Goal: Complete application form

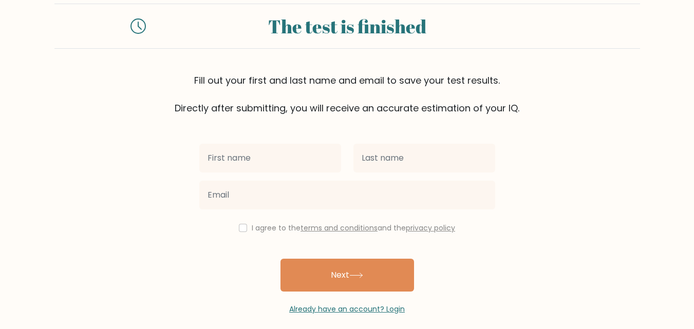
scroll to position [31, 0]
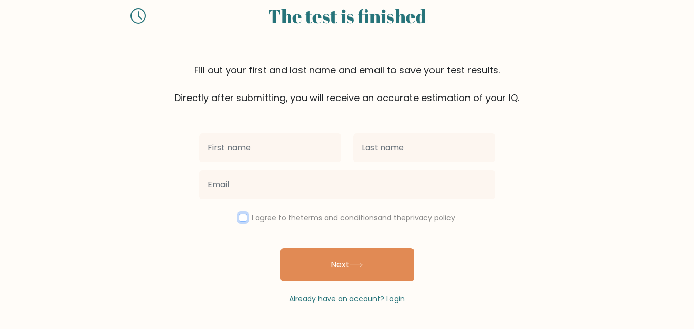
click at [239, 215] on input "checkbox" at bounding box center [243, 218] width 8 height 8
checkbox input "true"
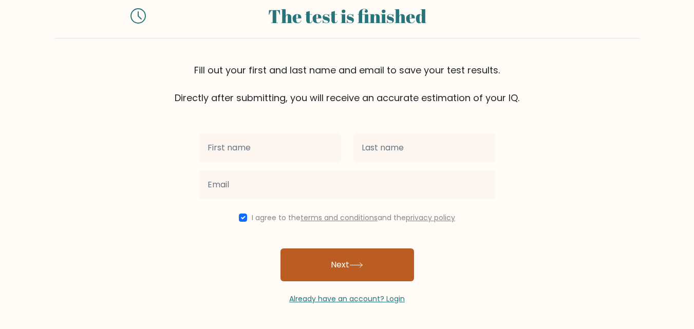
click at [318, 267] on button "Next" at bounding box center [346, 264] width 133 height 33
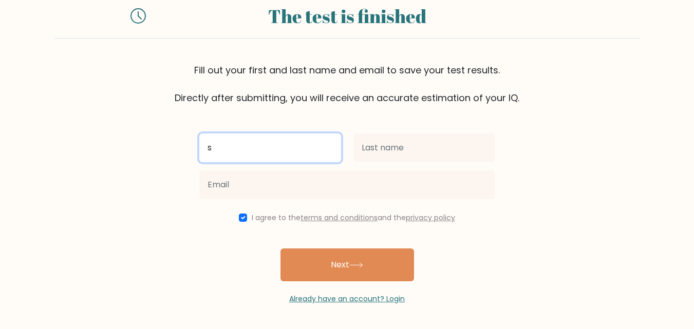
type input "s"
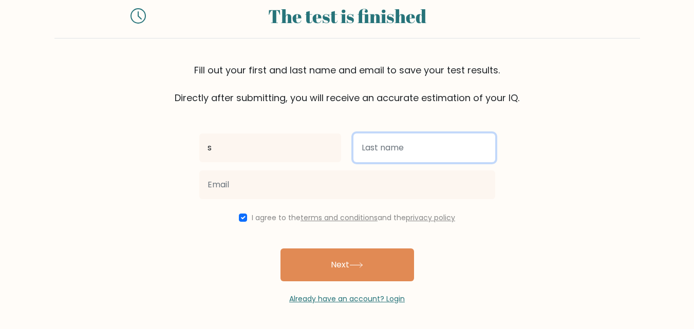
click at [372, 156] on input "text" at bounding box center [424, 147] width 142 height 29
type input "d"
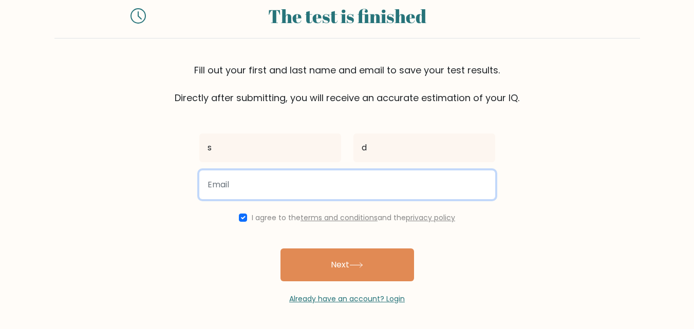
click at [275, 185] on input "email" at bounding box center [347, 184] width 296 height 29
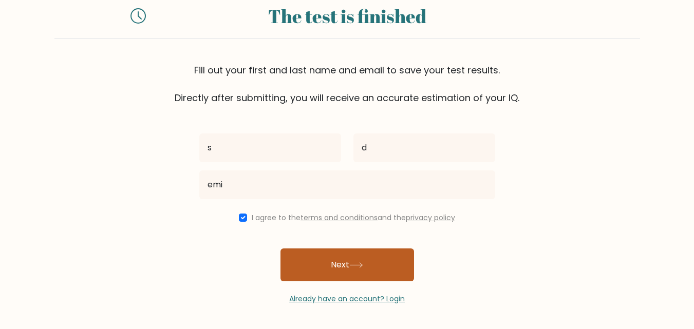
drag, startPoint x: 325, startPoint y: 274, endPoint x: 322, endPoint y: 269, distance: 6.2
click at [327, 275] on button "Next" at bounding box center [346, 264] width 133 height 33
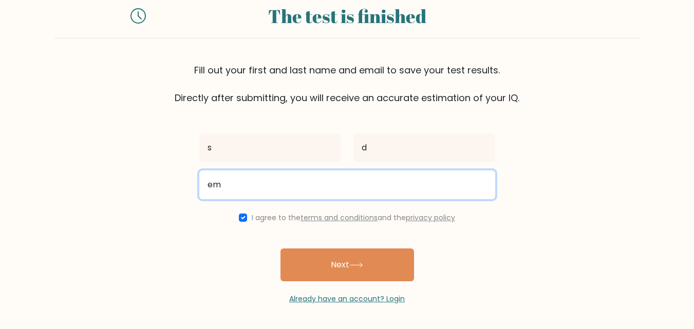
type input "e"
type input "g"
type input "d"
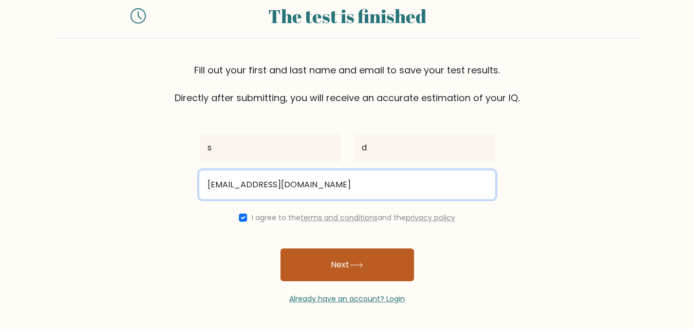
type input "emiy23@gmail.com"
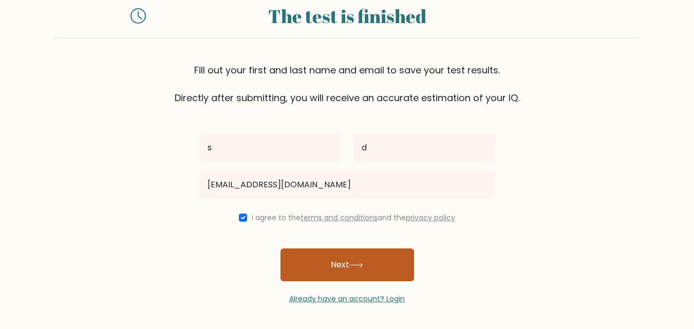
click at [313, 254] on button "Next" at bounding box center [346, 264] width 133 height 33
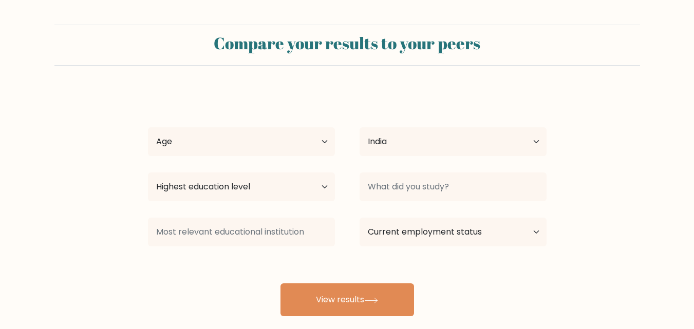
select select "IN"
click at [279, 142] on select "Age Under 18 years old 18-24 years old 25-34 years old 35-44 years old 45-54 ye…" at bounding box center [241, 141] width 187 height 29
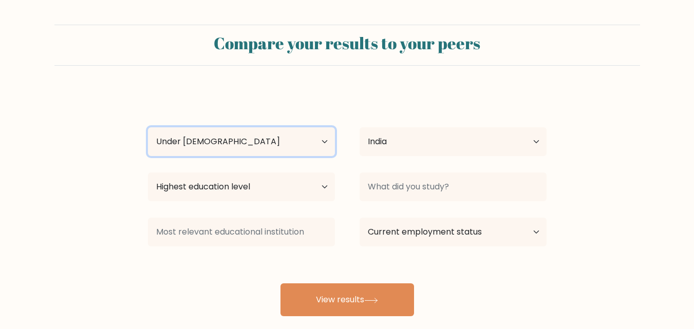
click at [148, 127] on select "Age Under 18 years old 18-24 years old 25-34 years old 35-44 years old 45-54 ye…" at bounding box center [241, 141] width 187 height 29
click at [177, 147] on select "Age Under 18 years old 18-24 years old 25-34 years old 35-44 years old 45-54 ye…" at bounding box center [241, 141] width 187 height 29
select select "65_plus"
click at [148, 127] on select "Age Under 18 years old 18-24 years old 25-34 years old 35-44 years old 45-54 ye…" at bounding box center [241, 141] width 187 height 29
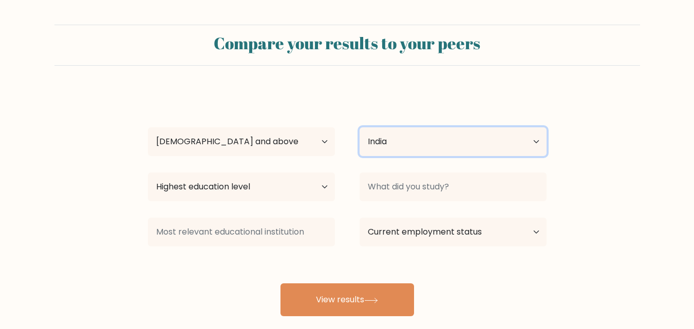
click at [362, 134] on select "Country Afghanistan Albania Algeria American Samoa Andorra Angola Anguilla Anta…" at bounding box center [452, 141] width 187 height 29
select select "TR"
click at [359, 127] on select "Country Afghanistan Albania Algeria American Samoa Andorra Angola Anguilla Anta…" at bounding box center [452, 141] width 187 height 29
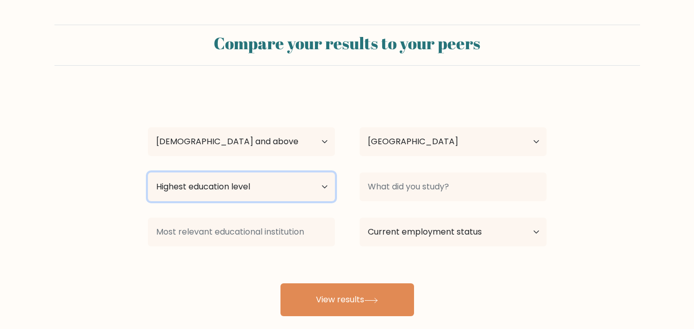
click at [211, 185] on select "Highest education level No schooling Primary Lower Secondary Upper Secondary Oc…" at bounding box center [241, 186] width 187 height 29
select select "doctoral_degree"
click at [148, 172] on select "Highest education level No schooling Primary Lower Secondary Upper Secondary Oc…" at bounding box center [241, 186] width 187 height 29
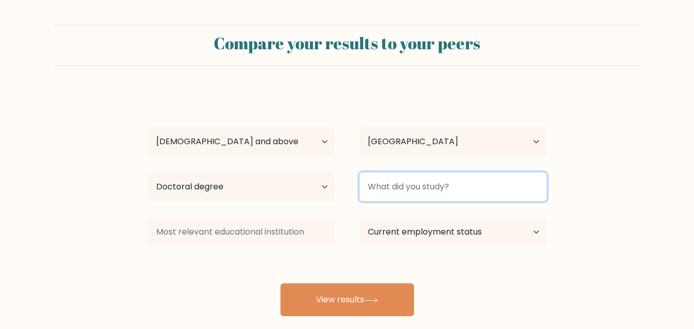
click at [363, 183] on input at bounding box center [452, 186] width 187 height 29
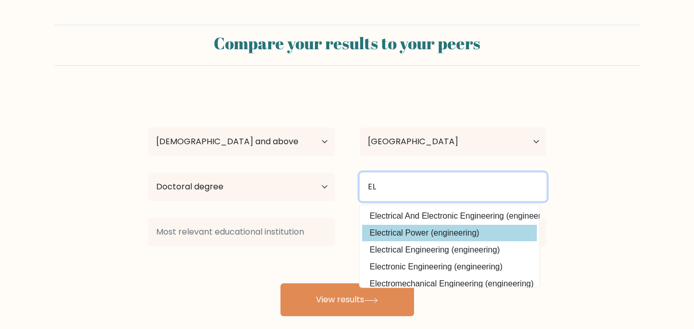
type input "EL"
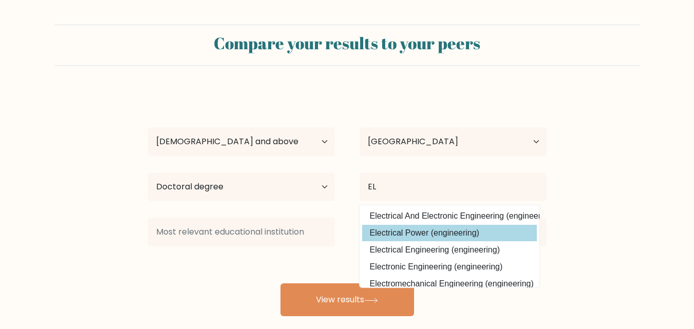
click at [400, 238] on div "s d Age Under 18 years old 18-24 years old 25-34 years old 35-44 years old 45-5…" at bounding box center [347, 203] width 411 height 226
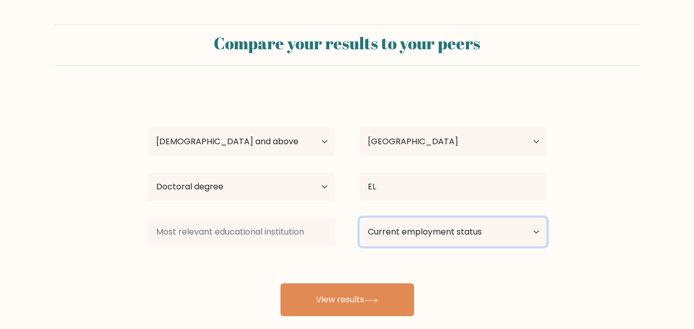
click at [423, 224] on select "Current employment status Employed Student Retired Other / prefer not to answer" at bounding box center [452, 232] width 187 height 29
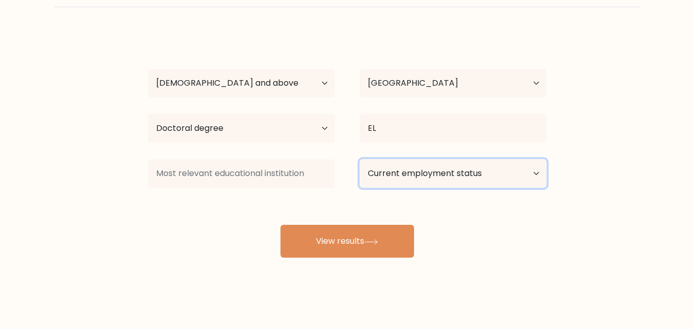
scroll to position [60, 0]
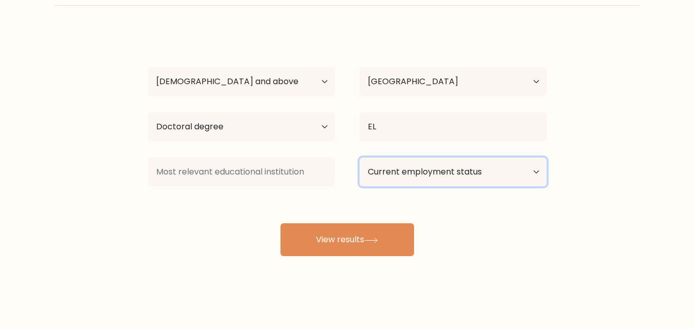
click at [404, 172] on select "Current employment status Employed Student Retired Other / prefer not to answer" at bounding box center [452, 172] width 187 height 29
select select "other"
click at [359, 158] on select "Current employment status Employed Student Retired Other / prefer not to answer" at bounding box center [452, 172] width 187 height 29
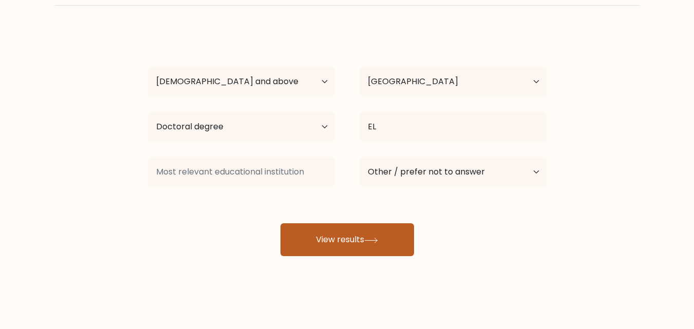
click at [367, 246] on button "View results" at bounding box center [346, 239] width 133 height 33
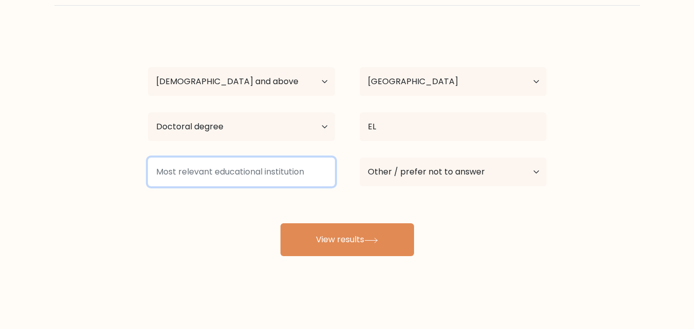
click at [194, 168] on input at bounding box center [241, 172] width 187 height 29
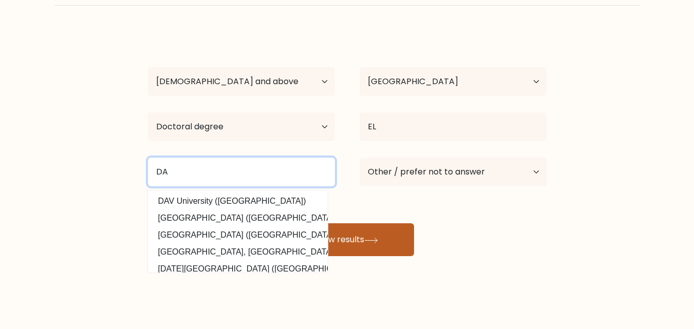
type input "DA"
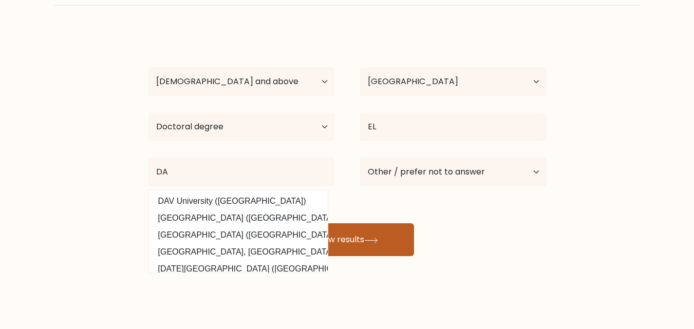
click at [387, 233] on button "View results" at bounding box center [346, 239] width 133 height 33
